Goal: Transaction & Acquisition: Book appointment/travel/reservation

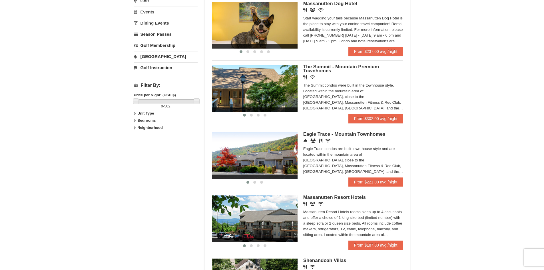
scroll to position [285, 0]
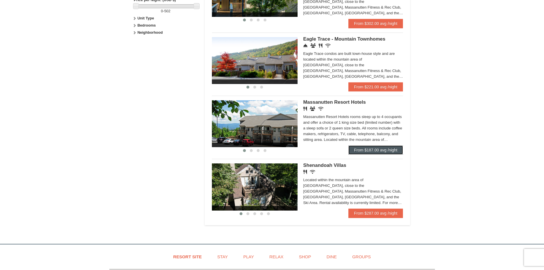
click at [391, 149] on link "From $187.00 avg /night" at bounding box center [375, 149] width 55 height 9
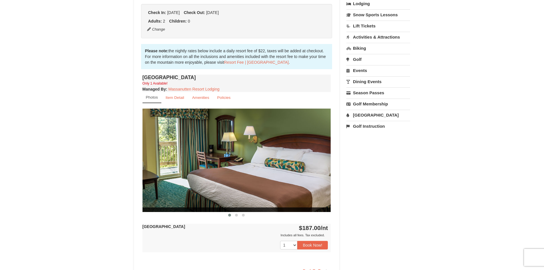
scroll to position [285, 0]
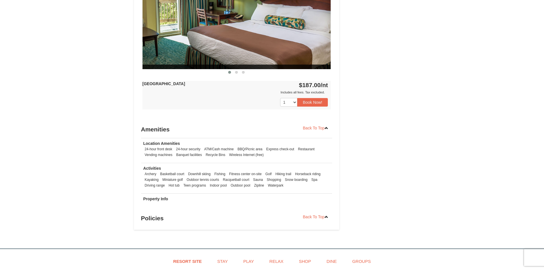
click at [312, 108] on div "1 Book Now!" at bounding box center [236, 102] width 188 height 14
click at [313, 102] on button "Book Now!" at bounding box center [312, 102] width 31 height 9
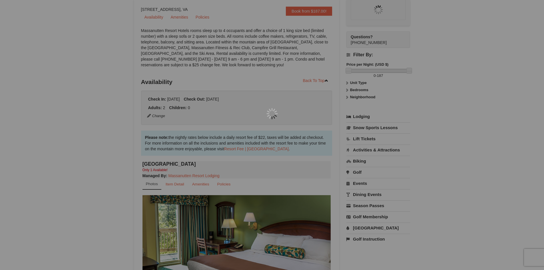
scroll to position [56, 0]
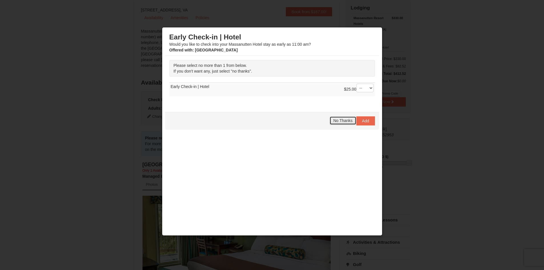
click at [335, 120] on span "No Thanks" at bounding box center [342, 120] width 19 height 5
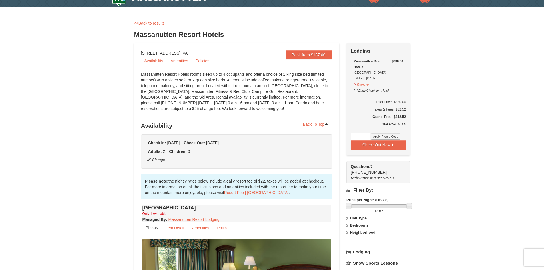
scroll to position [0, 0]
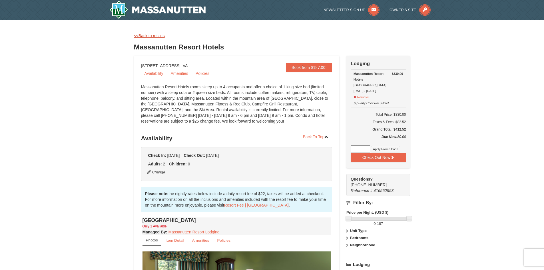
click at [147, 35] on link "<<Back to results" at bounding box center [149, 35] width 31 height 5
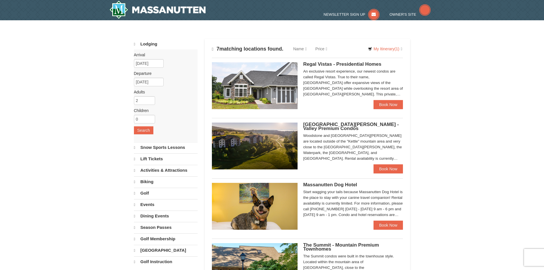
select select "10"
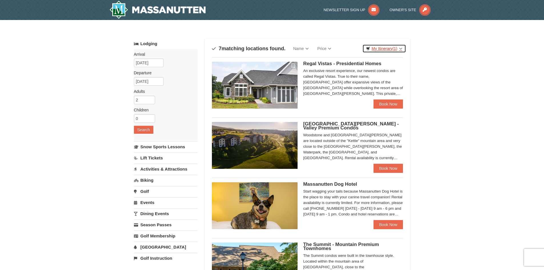
click at [396, 49] on span "(1)" at bounding box center [394, 48] width 5 height 5
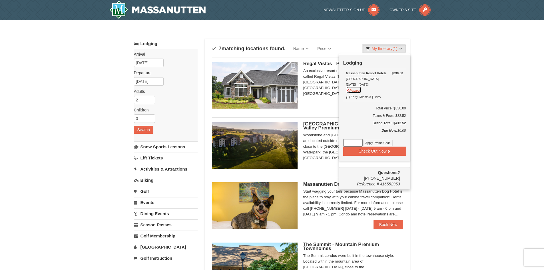
click at [351, 91] on button "Remove" at bounding box center [353, 89] width 15 height 7
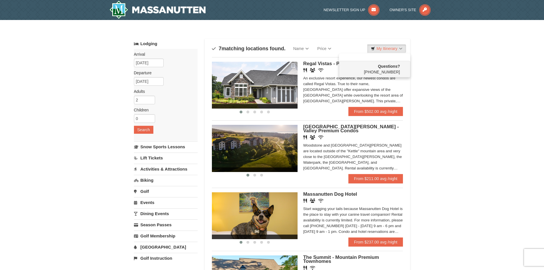
click at [467, 94] on div "× Categories Map List Filter My Itinerary Questions? 1-540-289-9441 Lodging Arr…" at bounding box center [272, 271] width 544 height 503
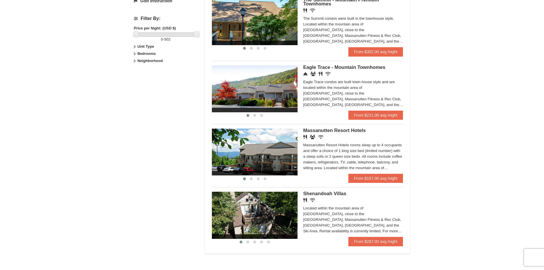
scroll to position [257, 0]
click at [385, 117] on link "From $221.00 avg /night" at bounding box center [375, 115] width 55 height 9
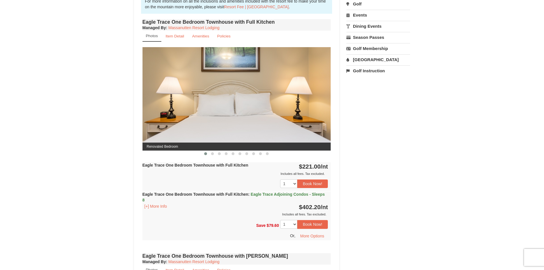
scroll to position [27, 0]
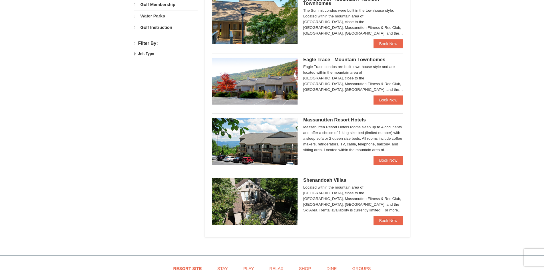
select select "10"
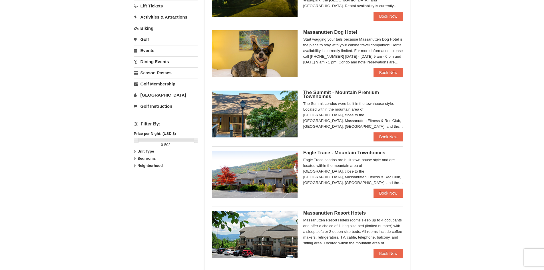
scroll to position [129, 0]
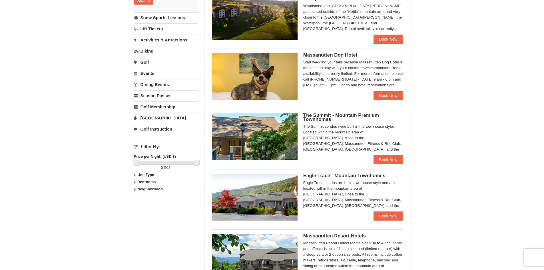
click at [148, 182] on strong "Bedrooms" at bounding box center [146, 182] width 18 height 4
click at [135, 200] on input "checkbox" at bounding box center [136, 201] width 4 height 4
checkbox input "true"
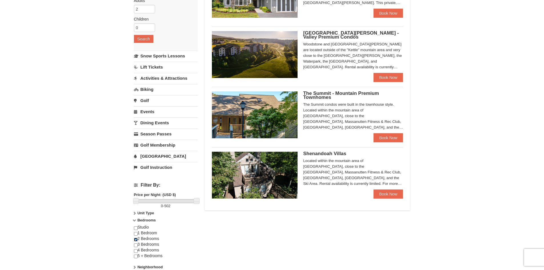
scroll to position [15, 0]
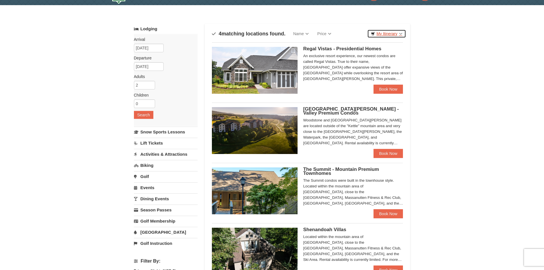
click at [384, 34] on link "My Itinerary" at bounding box center [386, 33] width 39 height 9
click at [448, 66] on div "× Categories Map List Filter My Itinerary Questions? 1-540-289-9441 Lodging Arr…" at bounding box center [272, 187] width 544 height 365
click at [142, 84] on input "2" at bounding box center [144, 85] width 21 height 9
type input "4"
click at [143, 115] on button "Search" at bounding box center [143, 115] width 19 height 8
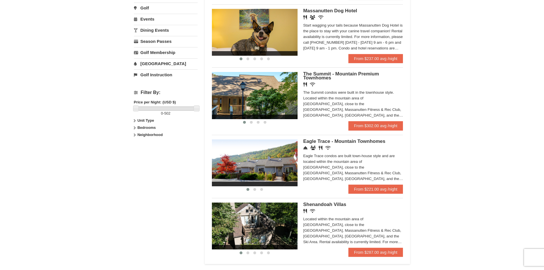
scroll to position [200, 0]
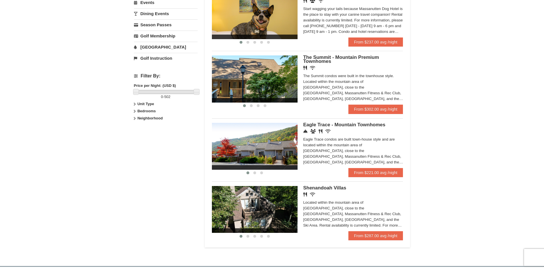
click at [137, 111] on label "Bedrooms" at bounding box center [166, 111] width 64 height 6
click at [136, 131] on input "checkbox" at bounding box center [136, 130] width 4 height 4
checkbox input "true"
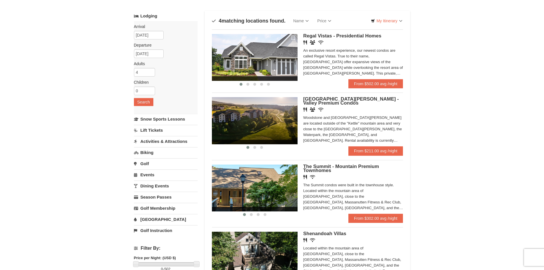
scroll to position [0, 0]
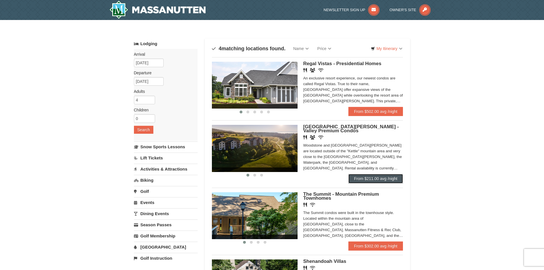
click at [367, 175] on link "From $211.00 avg /night" at bounding box center [375, 178] width 55 height 9
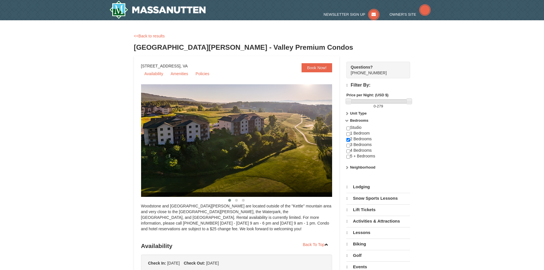
select select "10"
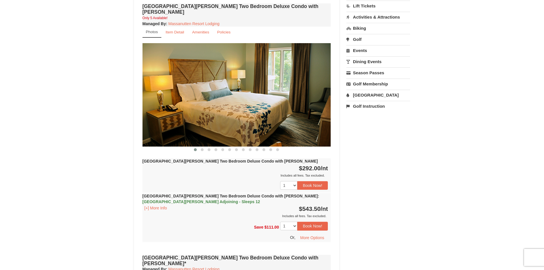
scroll to position [200, 0]
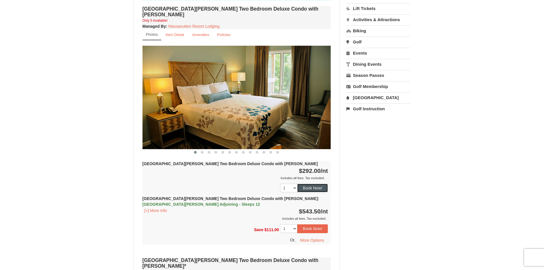
click at [309, 184] on button "Book Now!" at bounding box center [312, 188] width 31 height 9
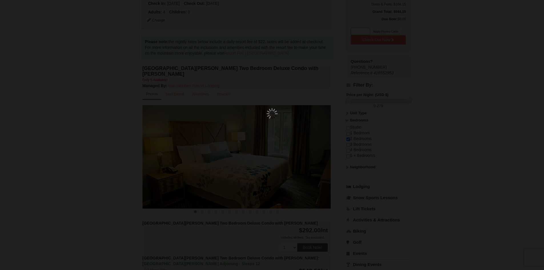
scroll to position [56, 0]
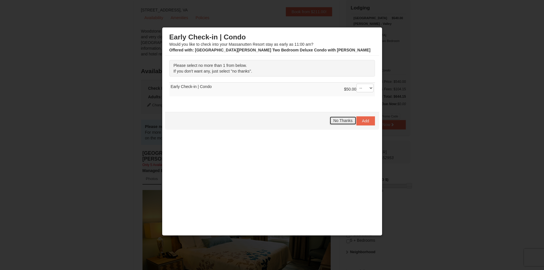
click at [334, 121] on span "No Thanks" at bounding box center [342, 120] width 19 height 5
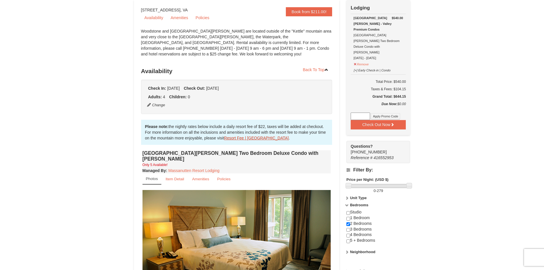
click at [233, 136] on link "Resort Fee | [GEOGRAPHIC_DATA]" at bounding box center [256, 138] width 65 height 5
